Goal: Understand process/instructions

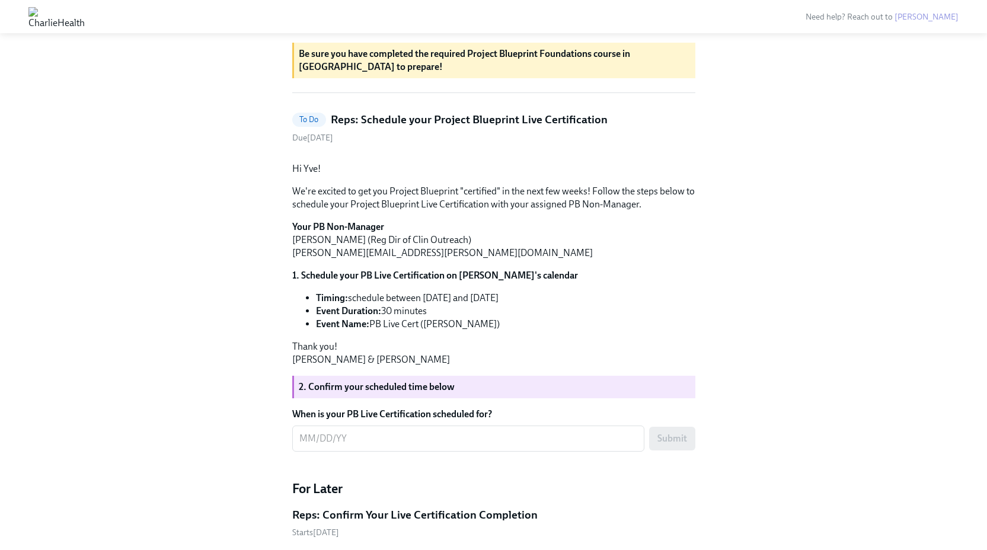
scroll to position [699, 0]
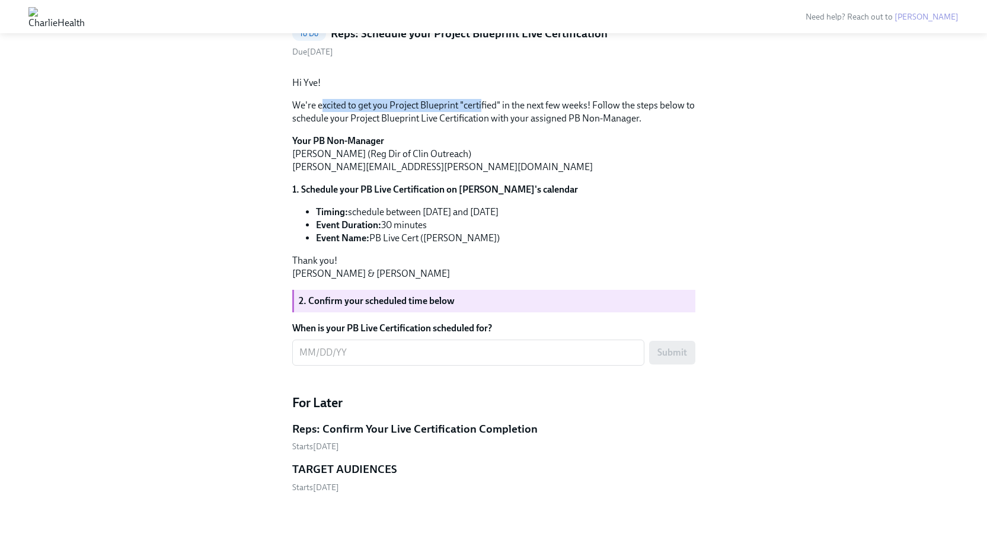
drag, startPoint x: 322, startPoint y: 191, endPoint x: 513, endPoint y: 195, distance: 190.9
click at [513, 125] on p "We're excited to get you Project Blueprint "certified" in the next few weeks! F…" at bounding box center [493, 112] width 403 height 26
click at [631, 125] on p "We're excited to get you Project Blueprint "certified" in the next few weeks! F…" at bounding box center [493, 112] width 403 height 26
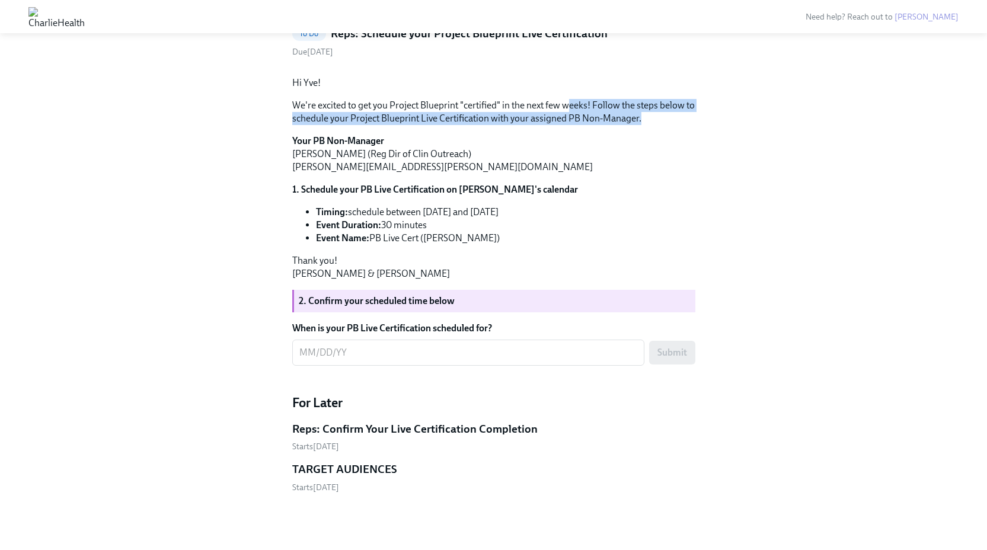
drag, startPoint x: 571, startPoint y: 194, endPoint x: 691, endPoint y: 206, distance: 120.4
click at [691, 125] on p "We're excited to get you Project Blueprint "certified" in the next few weeks! F…" at bounding box center [493, 112] width 403 height 26
click at [682, 125] on p "We're excited to get you Project Blueprint "certified" in the next few weeks! F…" at bounding box center [493, 112] width 403 height 26
drag, startPoint x: 319, startPoint y: 202, endPoint x: 632, endPoint y: 206, distance: 313.0
click at [632, 125] on p "We're excited to get you Project Blueprint "certified" in the next few weeks! F…" at bounding box center [493, 112] width 403 height 26
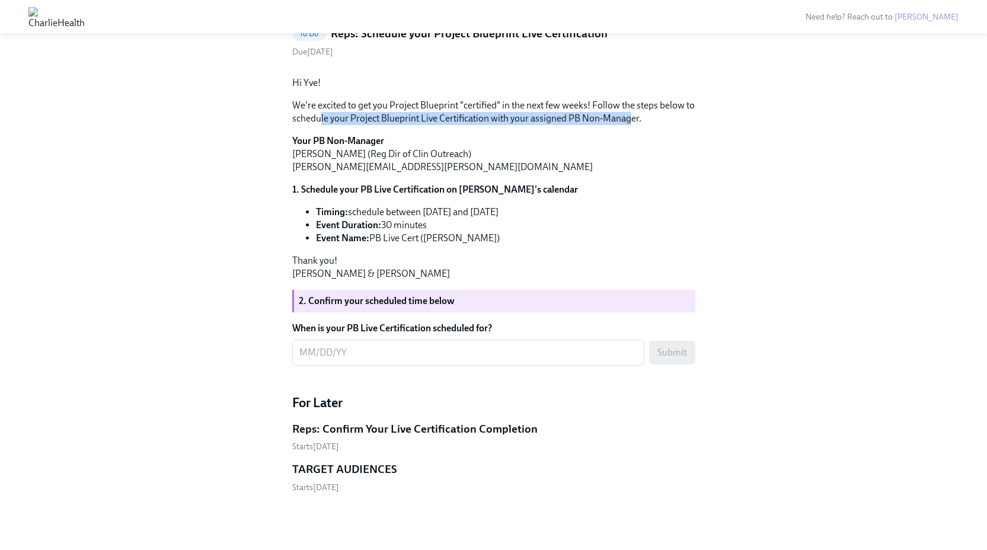
click at [632, 125] on p "We're excited to get you Project Blueprint "certified" in the next few weeks! F…" at bounding box center [493, 112] width 403 height 26
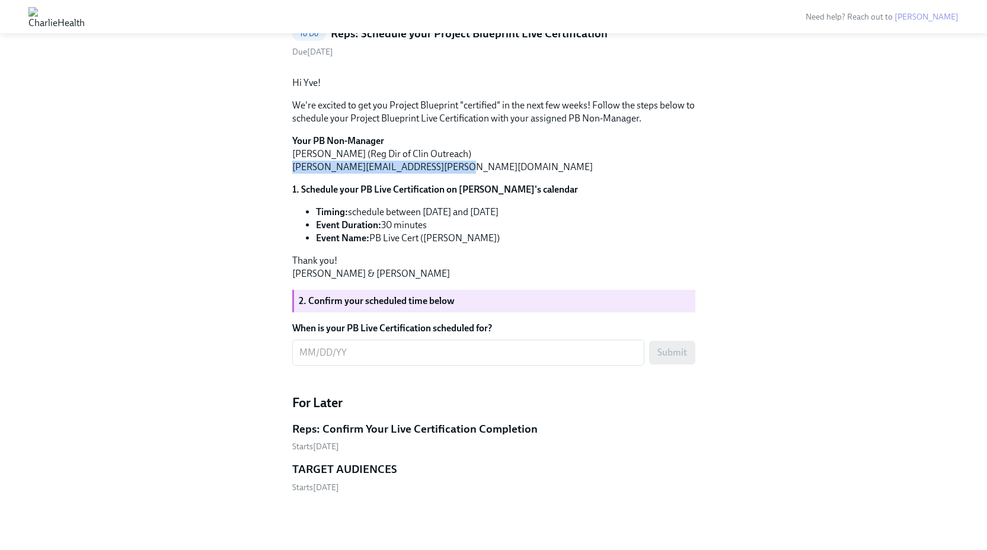
drag, startPoint x: 291, startPoint y: 255, endPoint x: 457, endPoint y: 259, distance: 166.0
drag, startPoint x: 290, startPoint y: 152, endPoint x: 410, endPoint y: 157, distance: 119.2
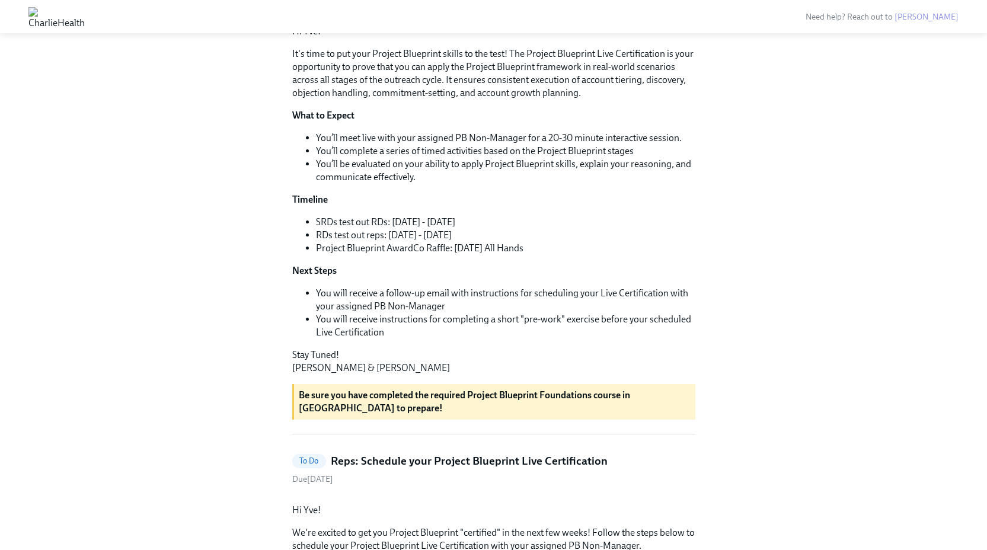
scroll to position [0, 0]
